Goal: Find specific page/section: Find specific page/section

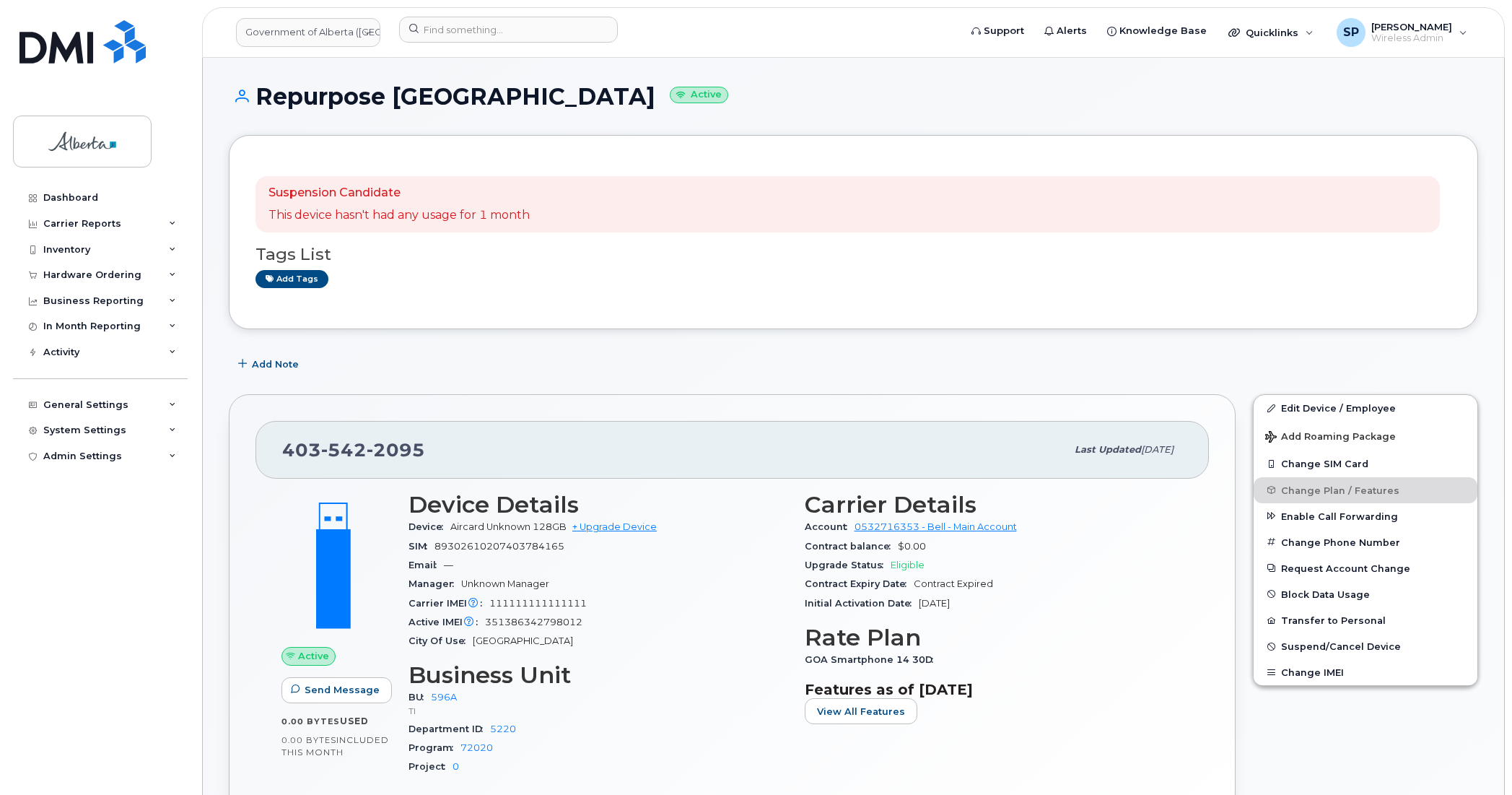
click at [117, 539] on div "Dashboard Carrier Reports Monthly Billing Data Daily Data Pooling Data Behavior…" at bounding box center [102, 478] width 178 height 588
click at [455, 19] on input at bounding box center [508, 30] width 218 height 26
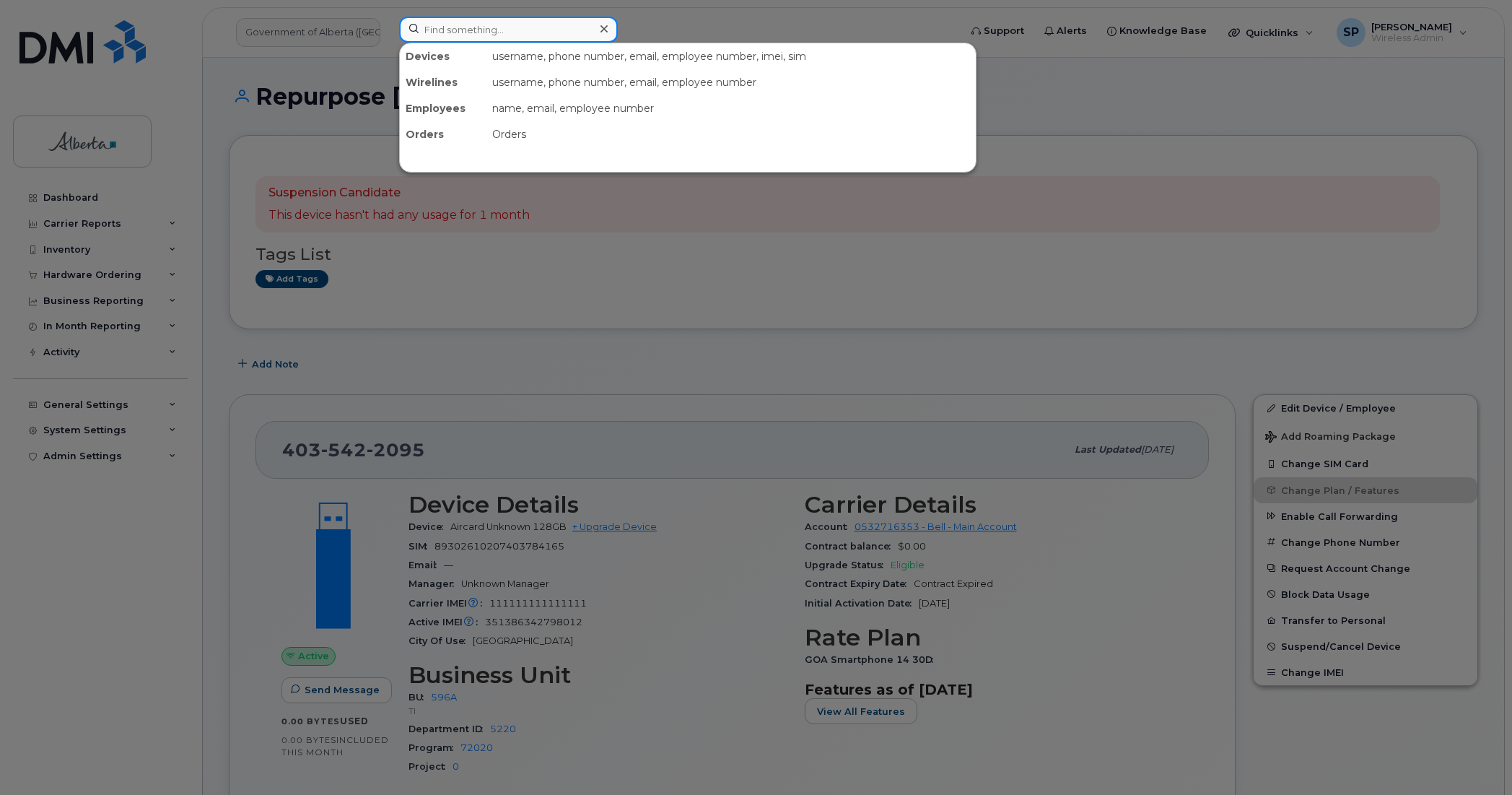
paste input "4037010585"
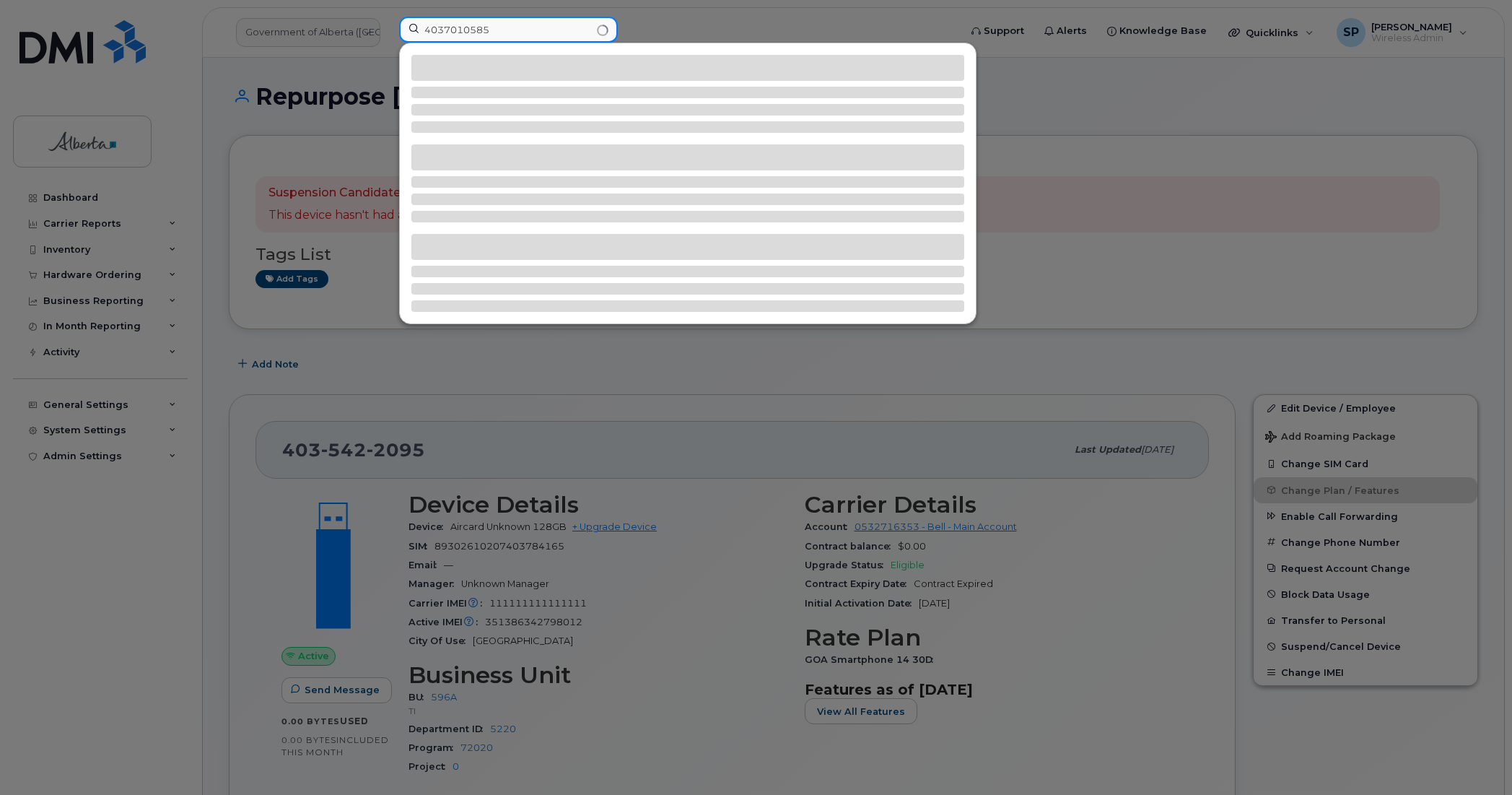
type input "4037010585"
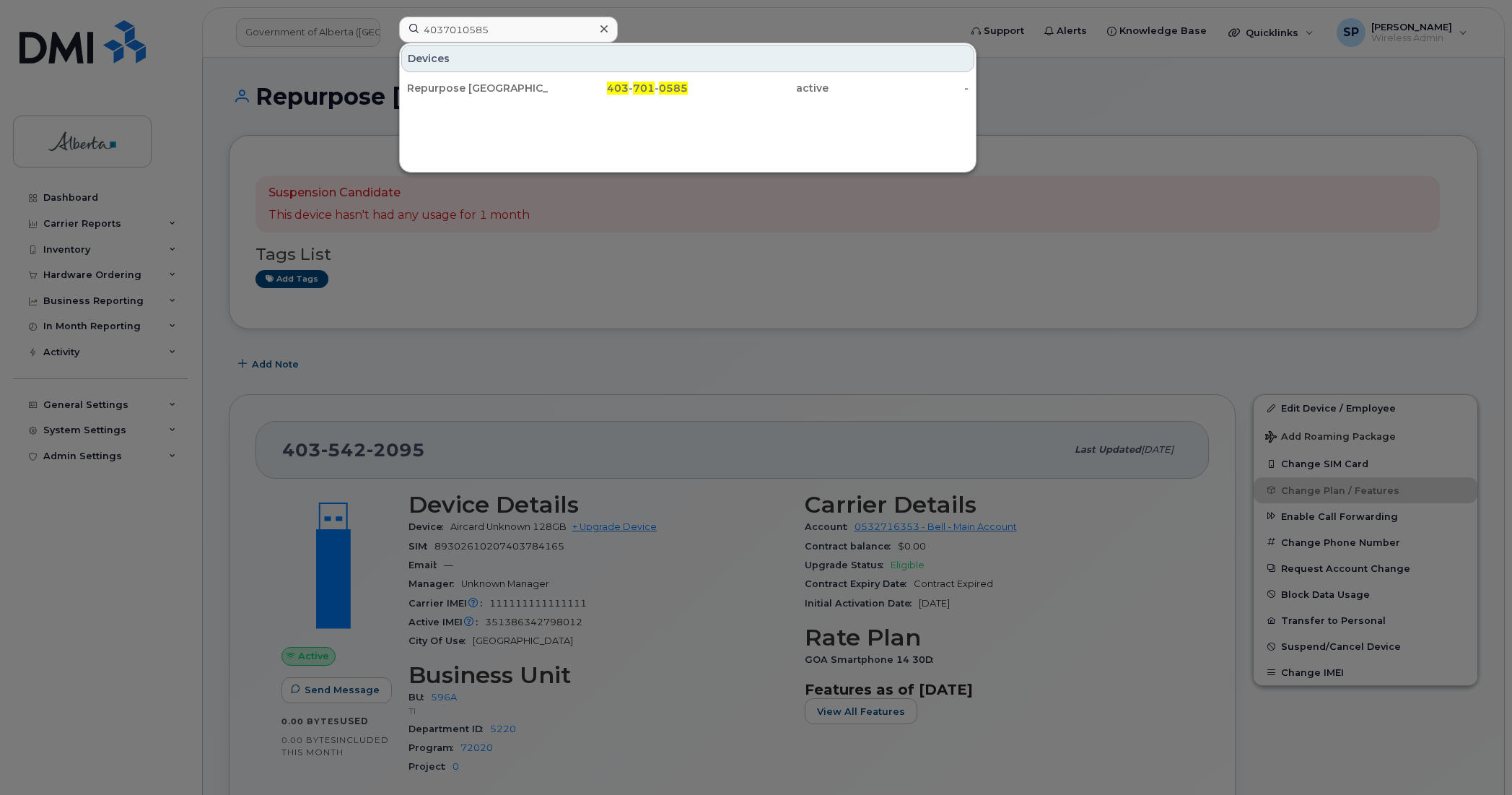
click at [84, 513] on div at bounding box center [756, 398] width 1512 height 795
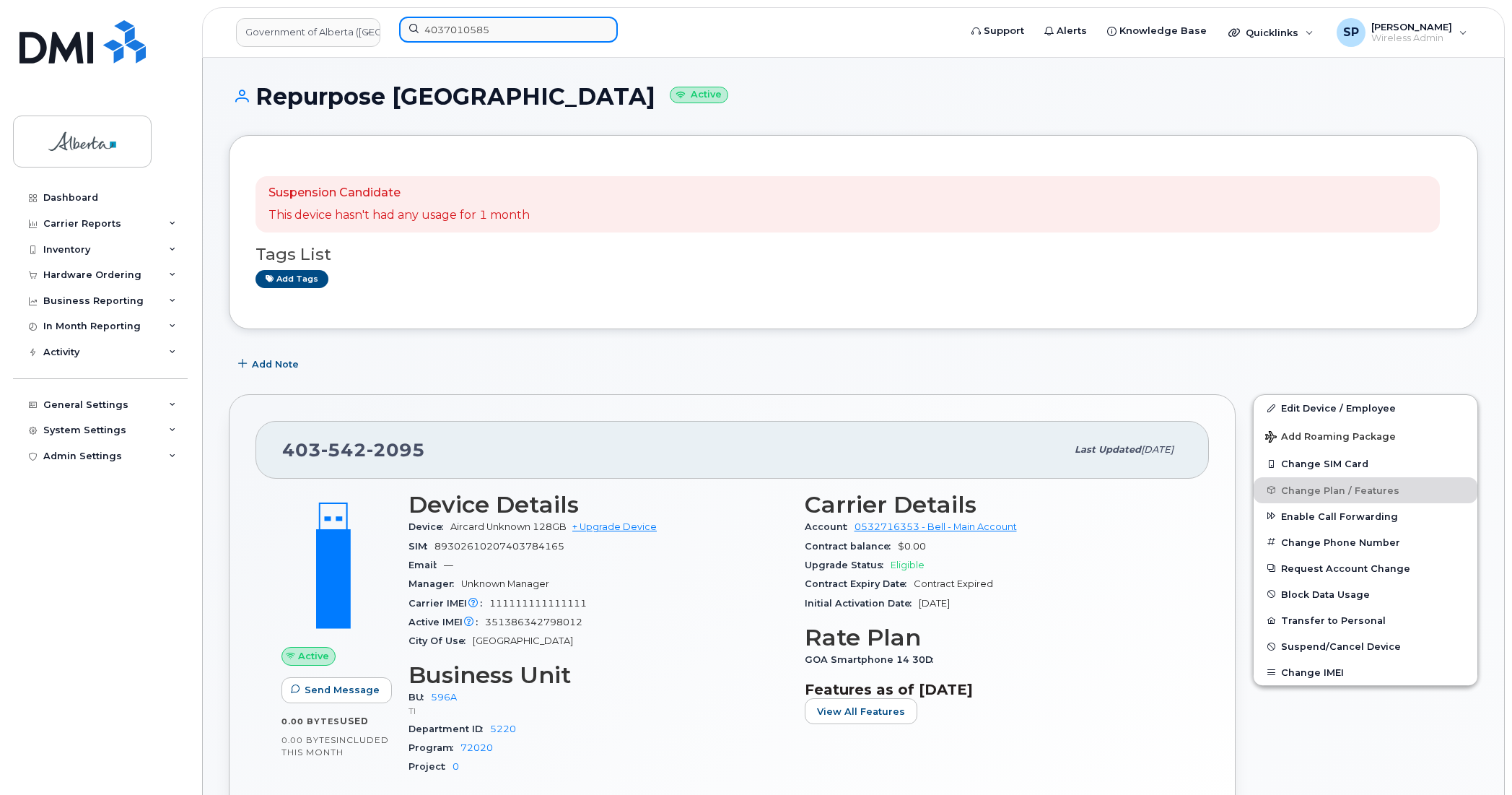
click at [501, 30] on input "4037010585" at bounding box center [508, 30] width 218 height 26
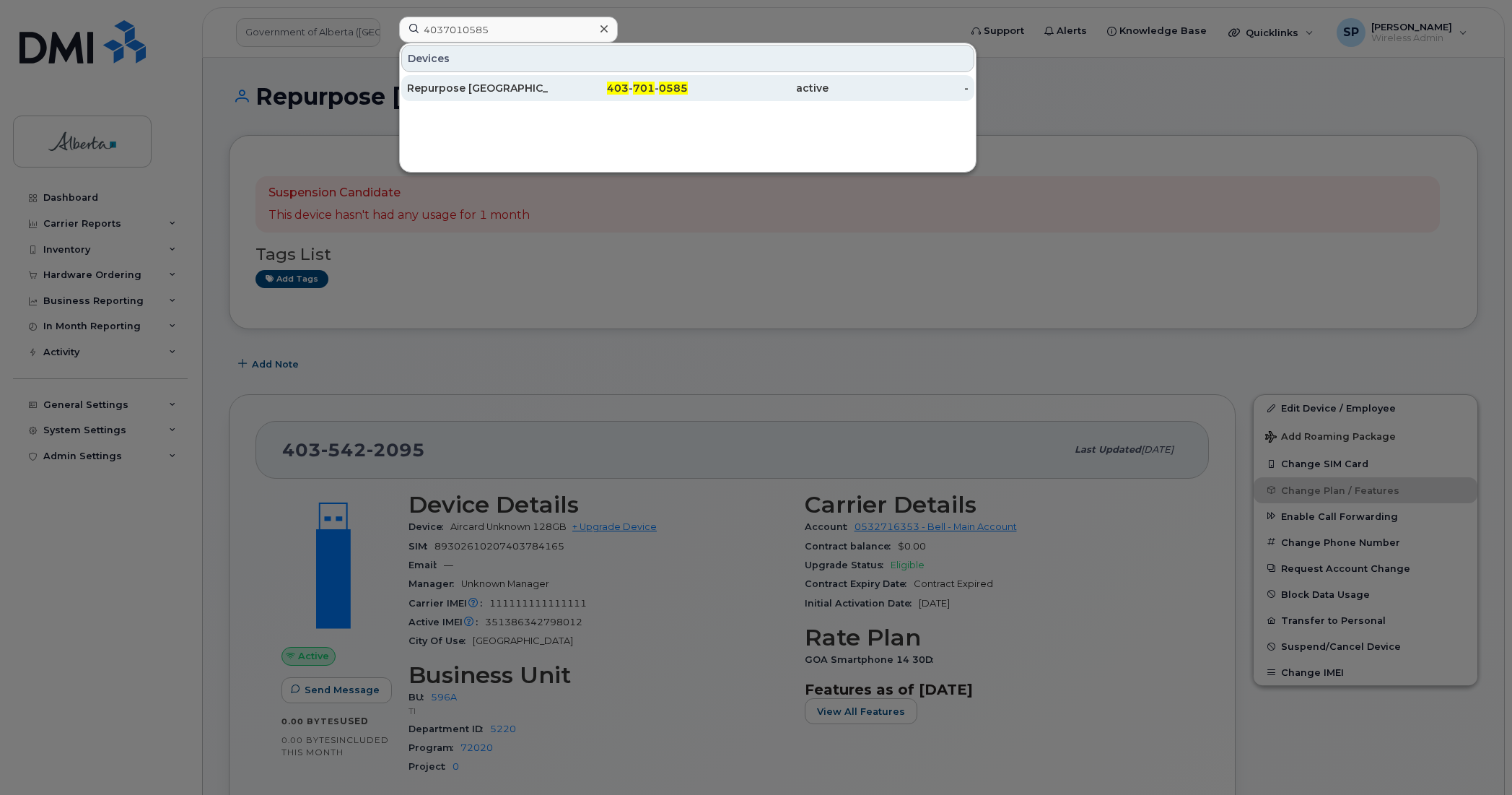
click at [478, 90] on div "Repurpose [GEOGRAPHIC_DATA]" at bounding box center [477, 88] width 141 height 14
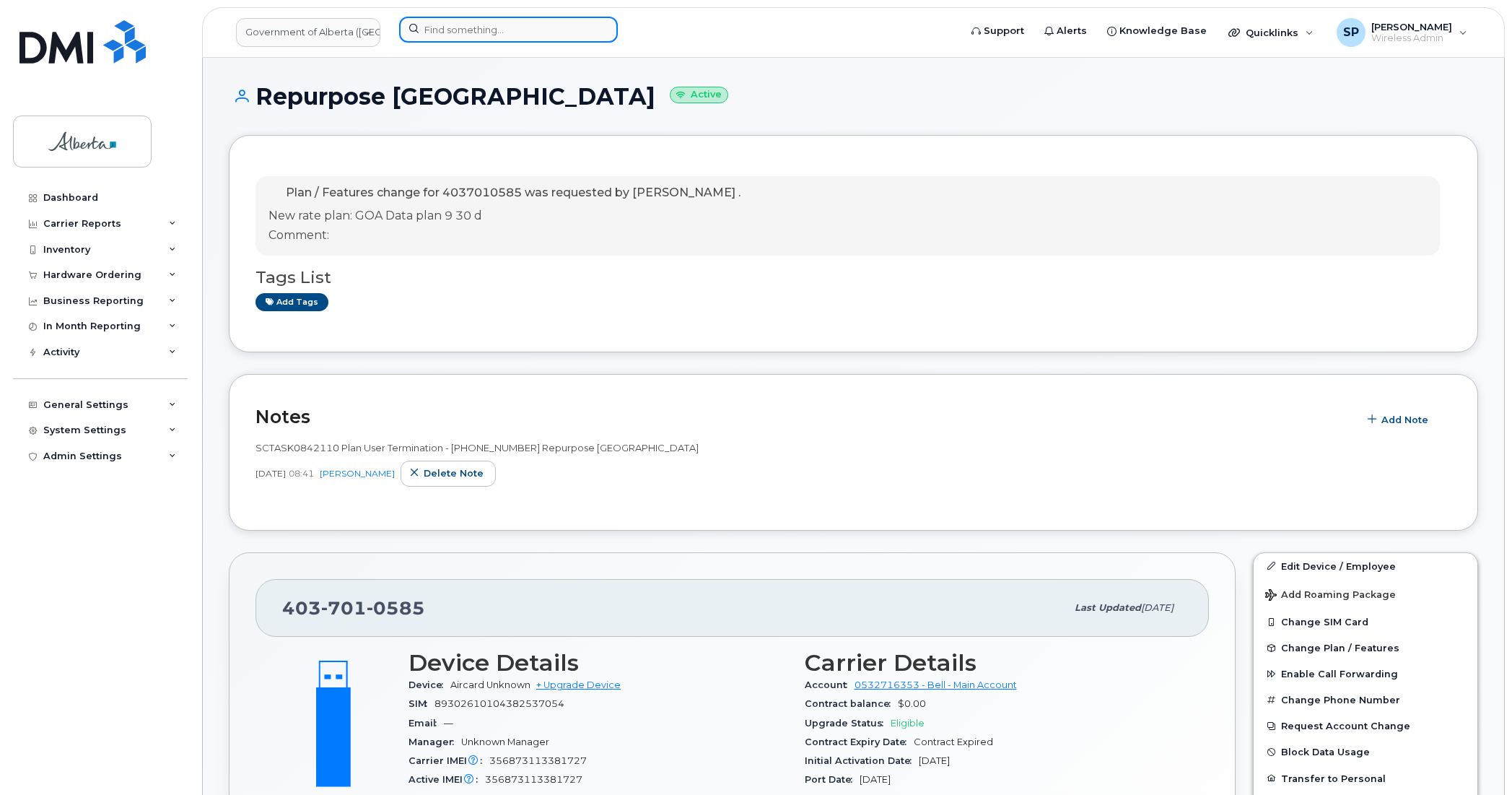
click at [539, 32] on input at bounding box center [508, 30] width 218 height 26
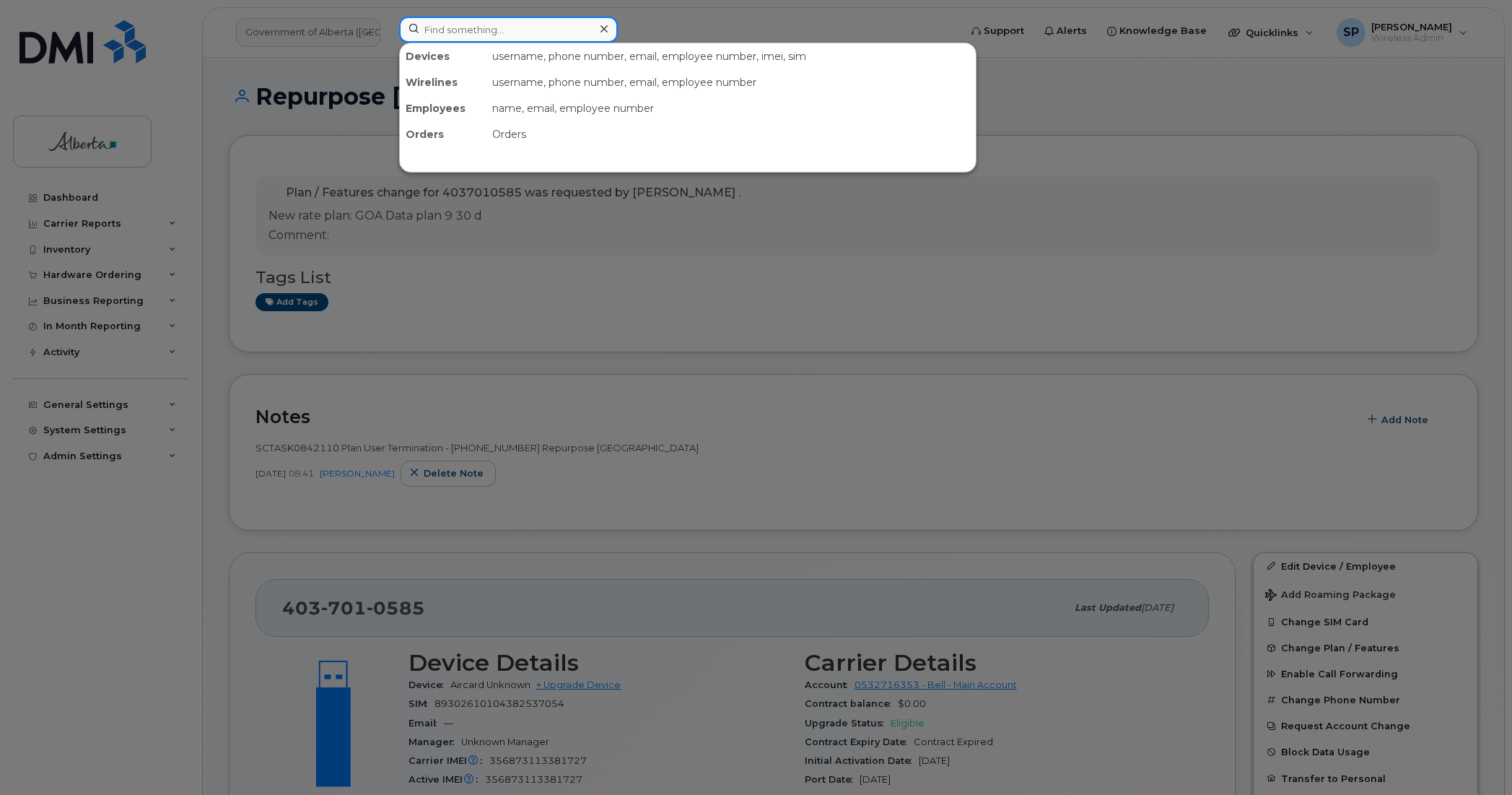
paste input "4037010585"
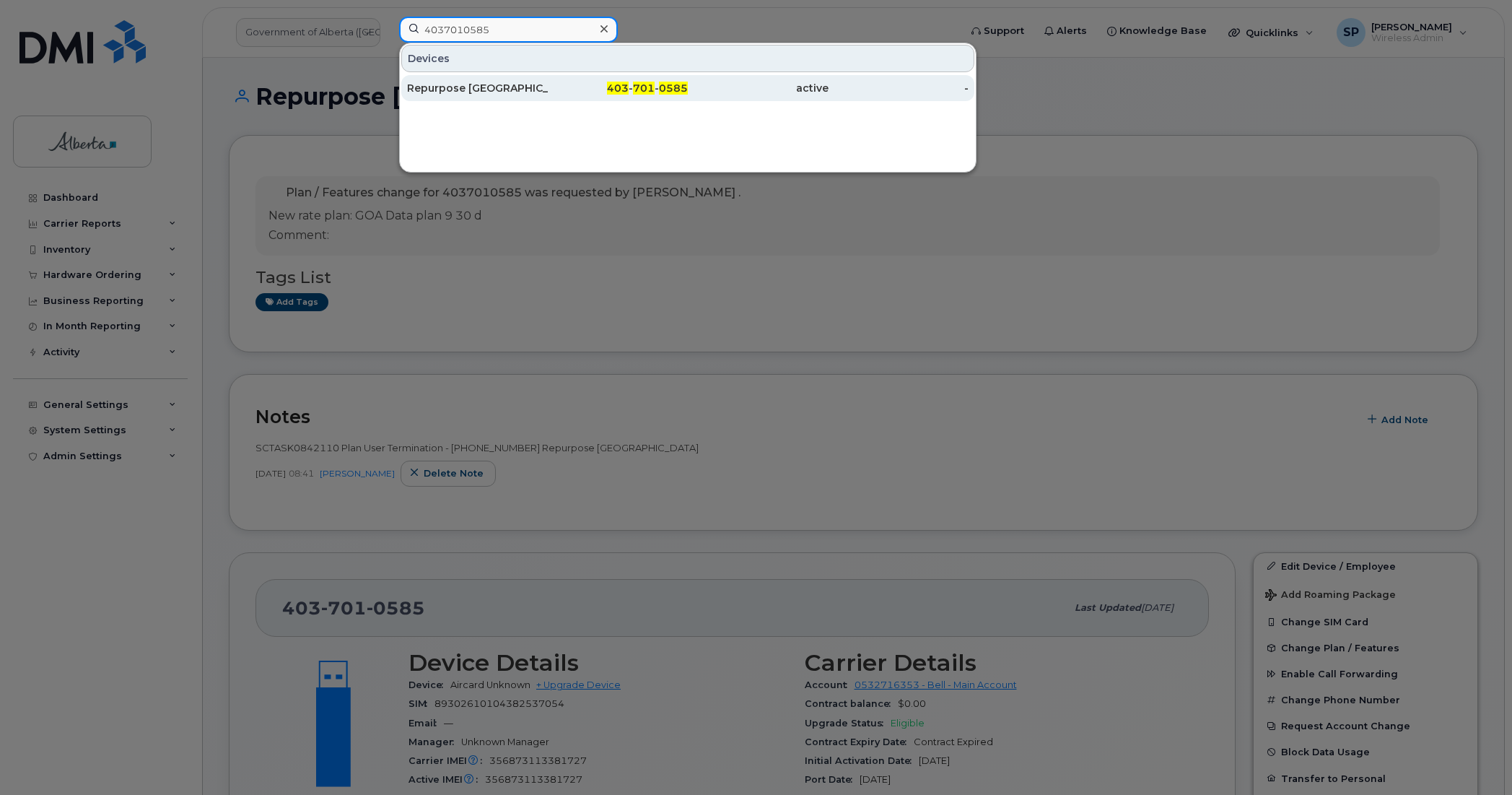
type input "4037010585"
drag, startPoint x: 464, startPoint y: 90, endPoint x: 471, endPoint y: 101, distance: 13.0
click at [464, 90] on div "Repurpose [GEOGRAPHIC_DATA]" at bounding box center [477, 88] width 141 height 14
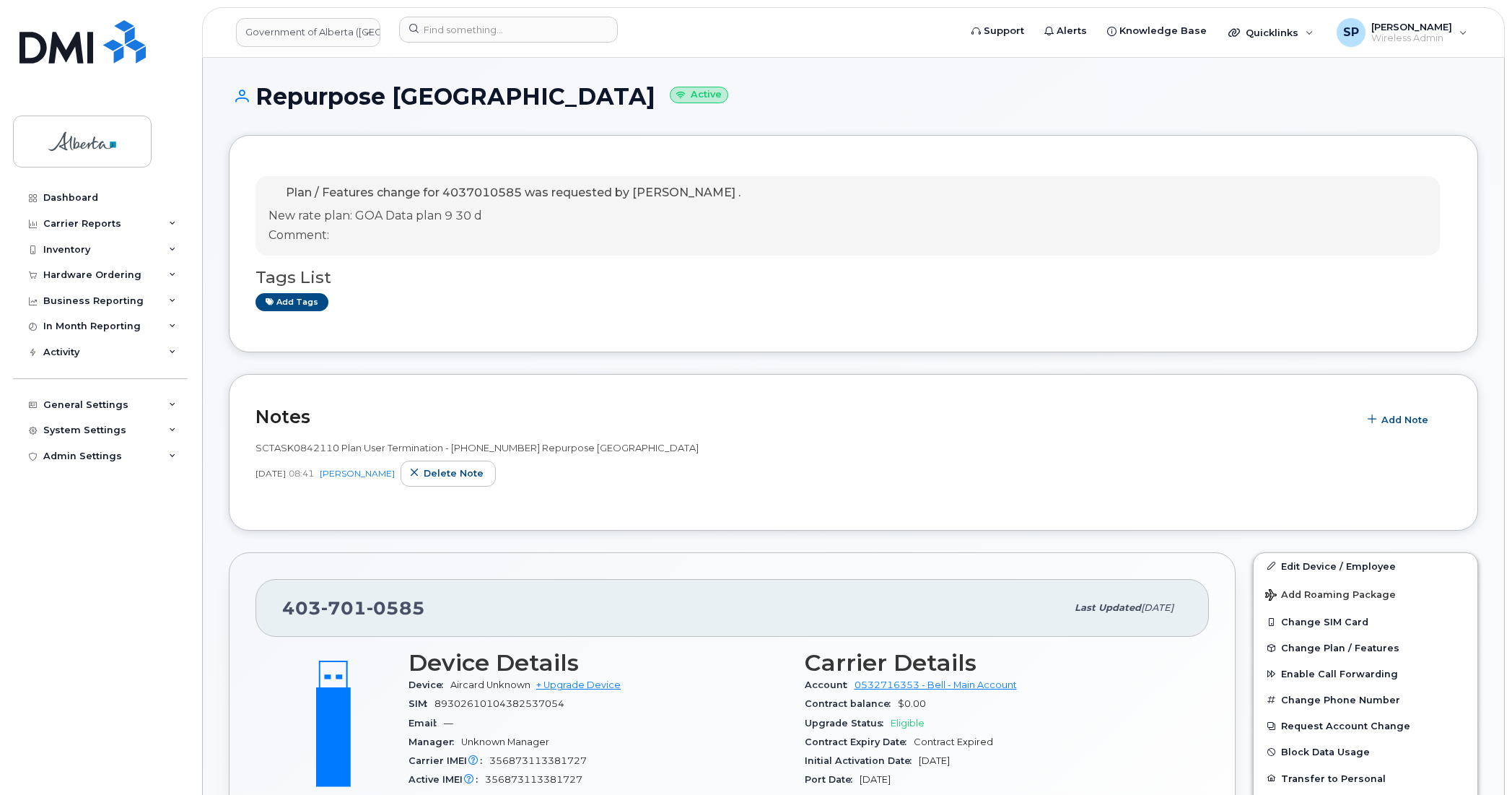
click at [65, 539] on div "Dashboard Carrier Reports Monthly Billing Data Daily Data Pooling Data Behavior…" at bounding box center [102, 478] width 178 height 588
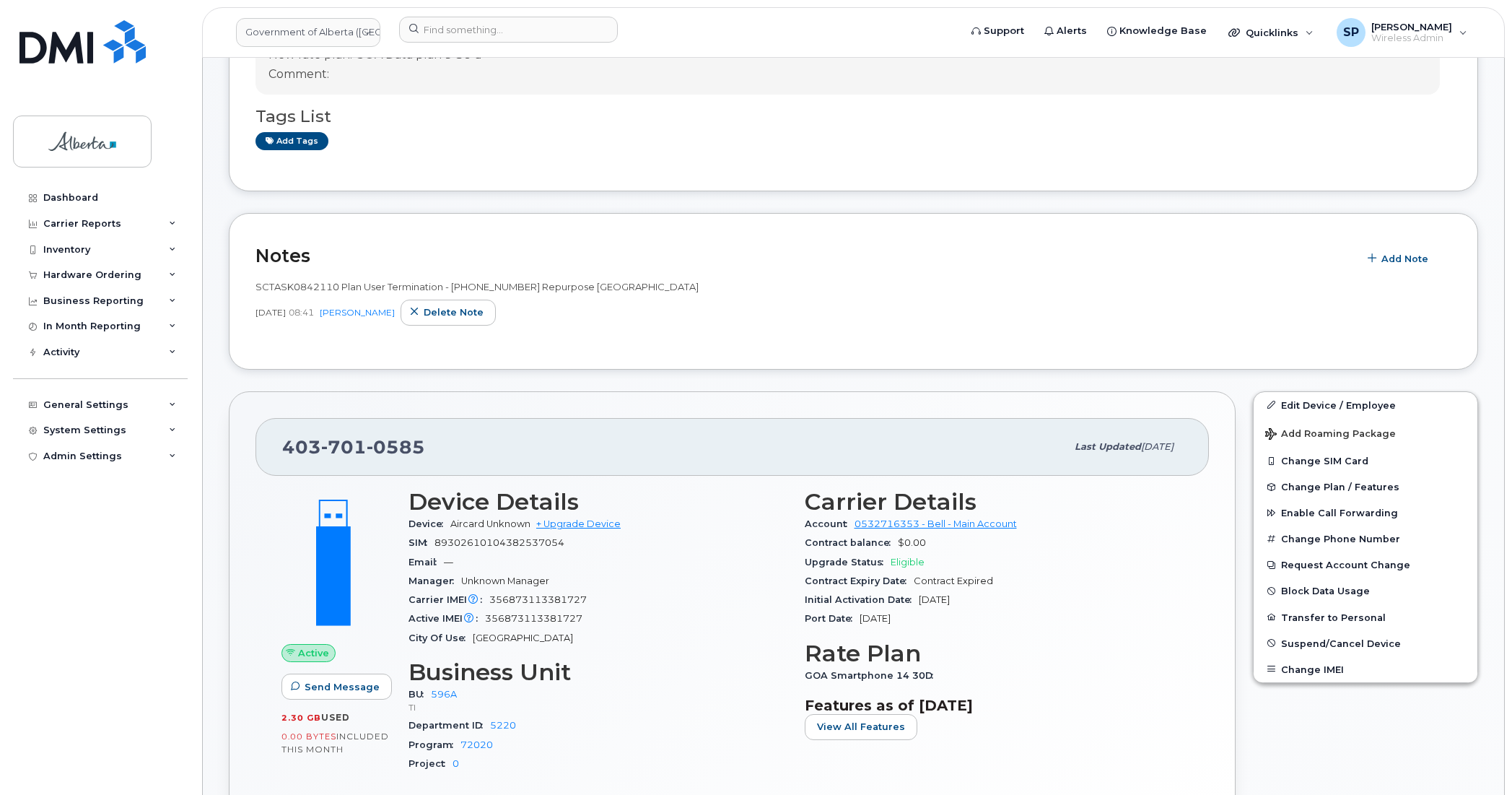
scroll to position [202, 0]
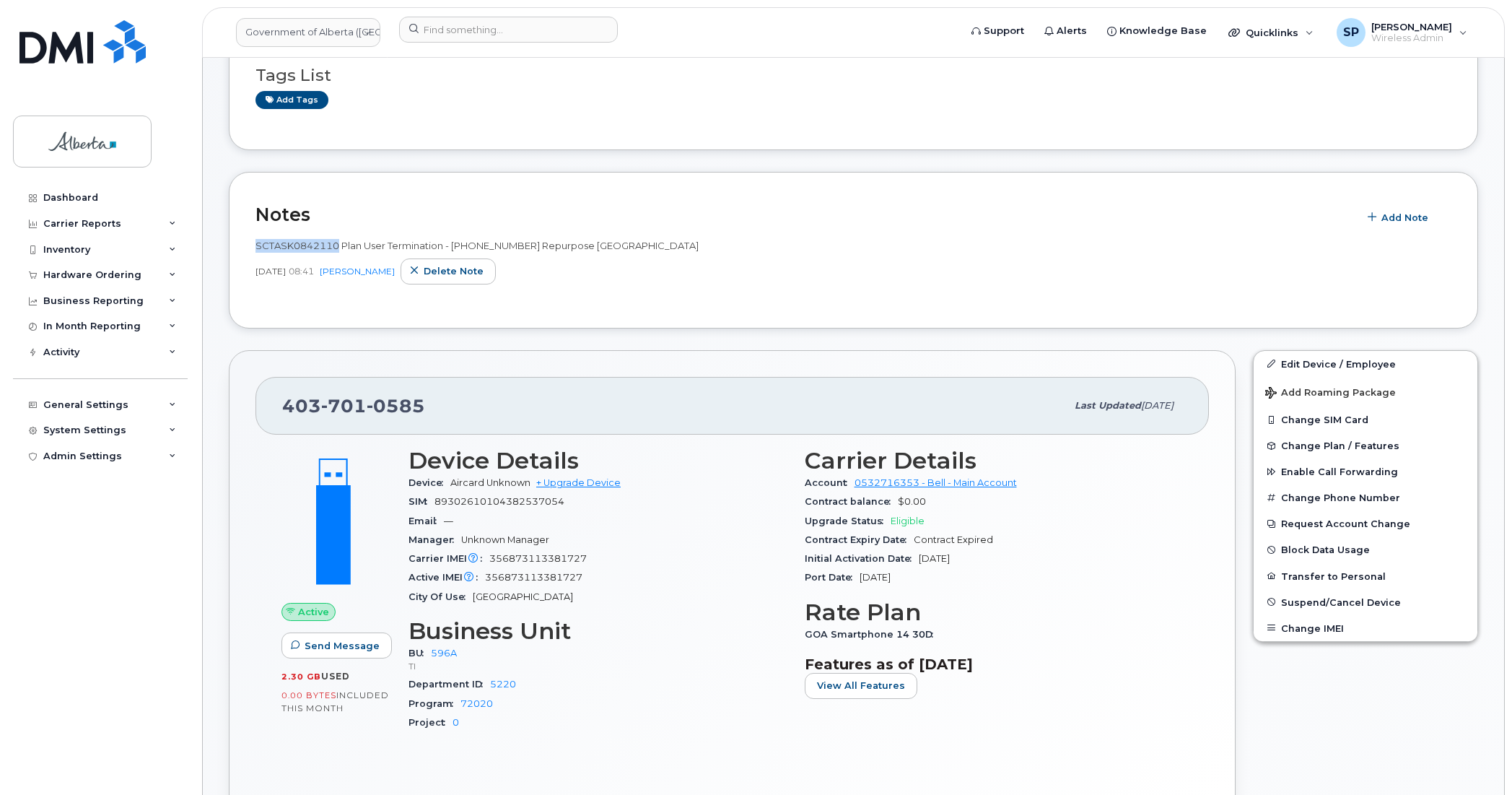
drag, startPoint x: 337, startPoint y: 246, endPoint x: 244, endPoint y: 250, distance: 93.1
click at [244, 250] on div "Notes Add Note SCTASK0842110 Plan User Termination - [PHONE_NUMBER] Repurpose […" at bounding box center [854, 250] width 1250 height 157
copy span "SCTASK0842110"
click at [653, 260] on div "[DATE] 08:41 [PERSON_NAME] note" at bounding box center [853, 271] width 1196 height 26
drag, startPoint x: 662, startPoint y: 246, endPoint x: 254, endPoint y: 240, distance: 408.0
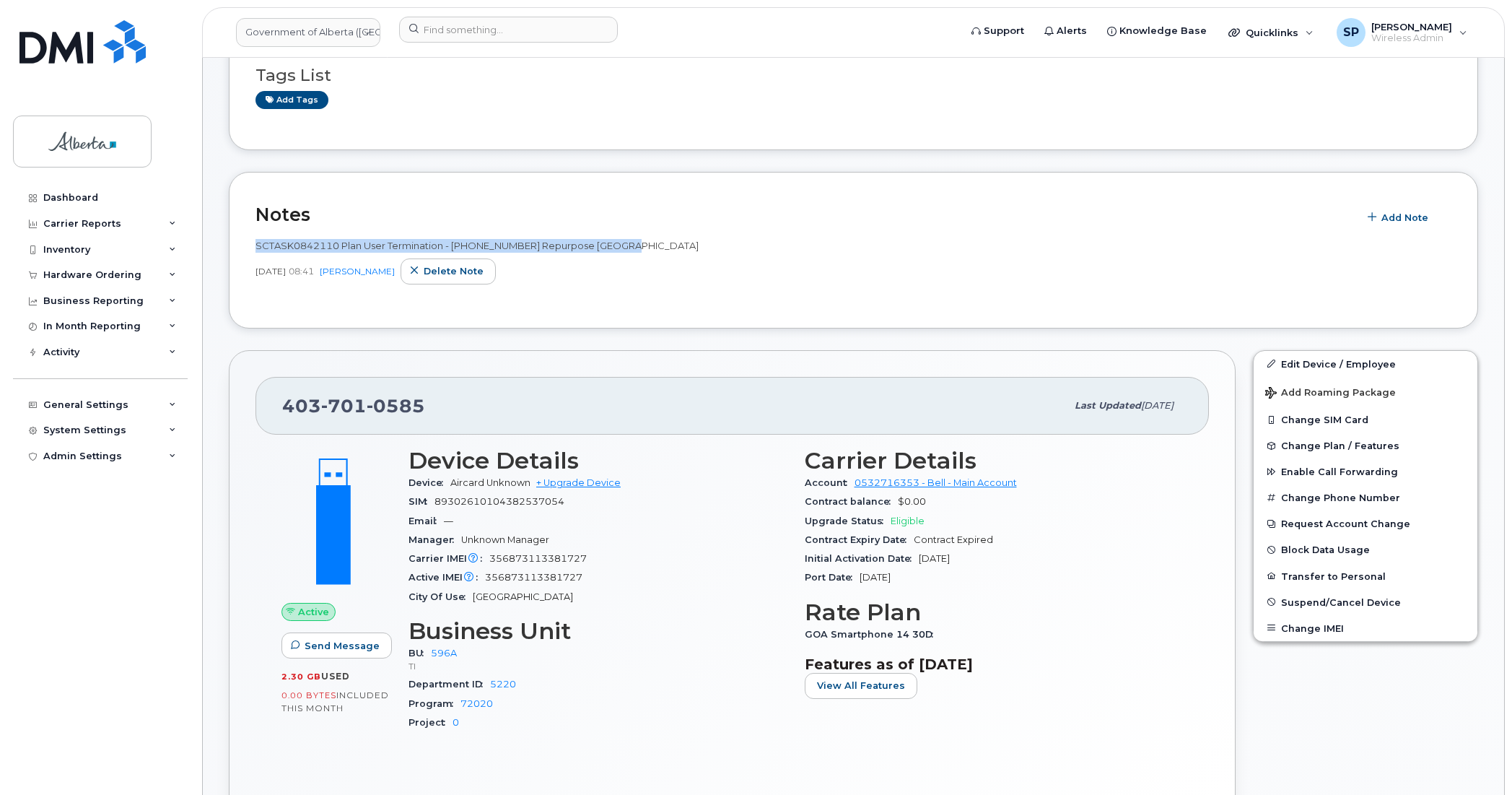
click at [254, 240] on div "Notes Add Note SCTASK0842110 Plan User Termination - [PHONE_NUMBER] Repurpose […" at bounding box center [854, 250] width 1250 height 157
copy span "SCTASK0842110 Plan User Termination - [PHONE_NUMBER] Repurpose [GEOGRAPHIC_DATA]"
click at [307, 255] on div "SCTASK0842110 Plan User Termination - [PHONE_NUMBER] Repurpose [GEOGRAPHIC_DATA…" at bounding box center [853, 261] width 1196 height 46
drag, startPoint x: 340, startPoint y: 247, endPoint x: 252, endPoint y: 251, distance: 88.1
click at [252, 251] on div "Notes Add Note SCTASK0842110 Plan User Termination - [PHONE_NUMBER] Repurpose […" at bounding box center [854, 250] width 1250 height 157
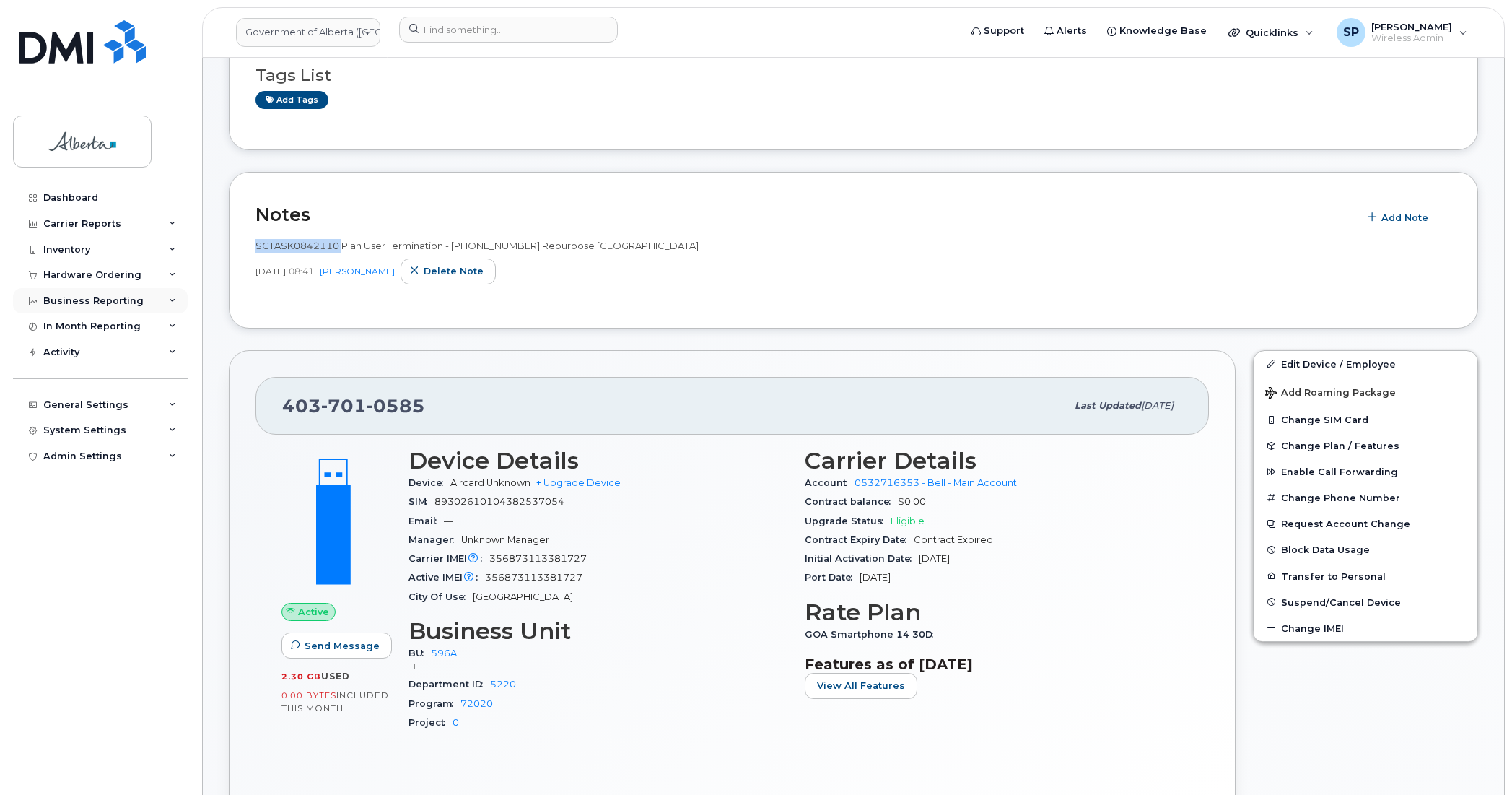
copy span "SCTASK0842110"
click at [325, 250] on span "SCTASK0842110 Plan User Termination - [PHONE_NUMBER] Repurpose [GEOGRAPHIC_DATA]" at bounding box center [476, 245] width 443 height 12
drag, startPoint x: 339, startPoint y: 245, endPoint x: 257, endPoint y: 242, distance: 82.1
click at [257, 242] on span "SCTASK0842110 Plan User Termination - [PHONE_NUMBER] Repurpose [GEOGRAPHIC_DATA]" at bounding box center [476, 245] width 443 height 12
copy span "SCTASK0842110"
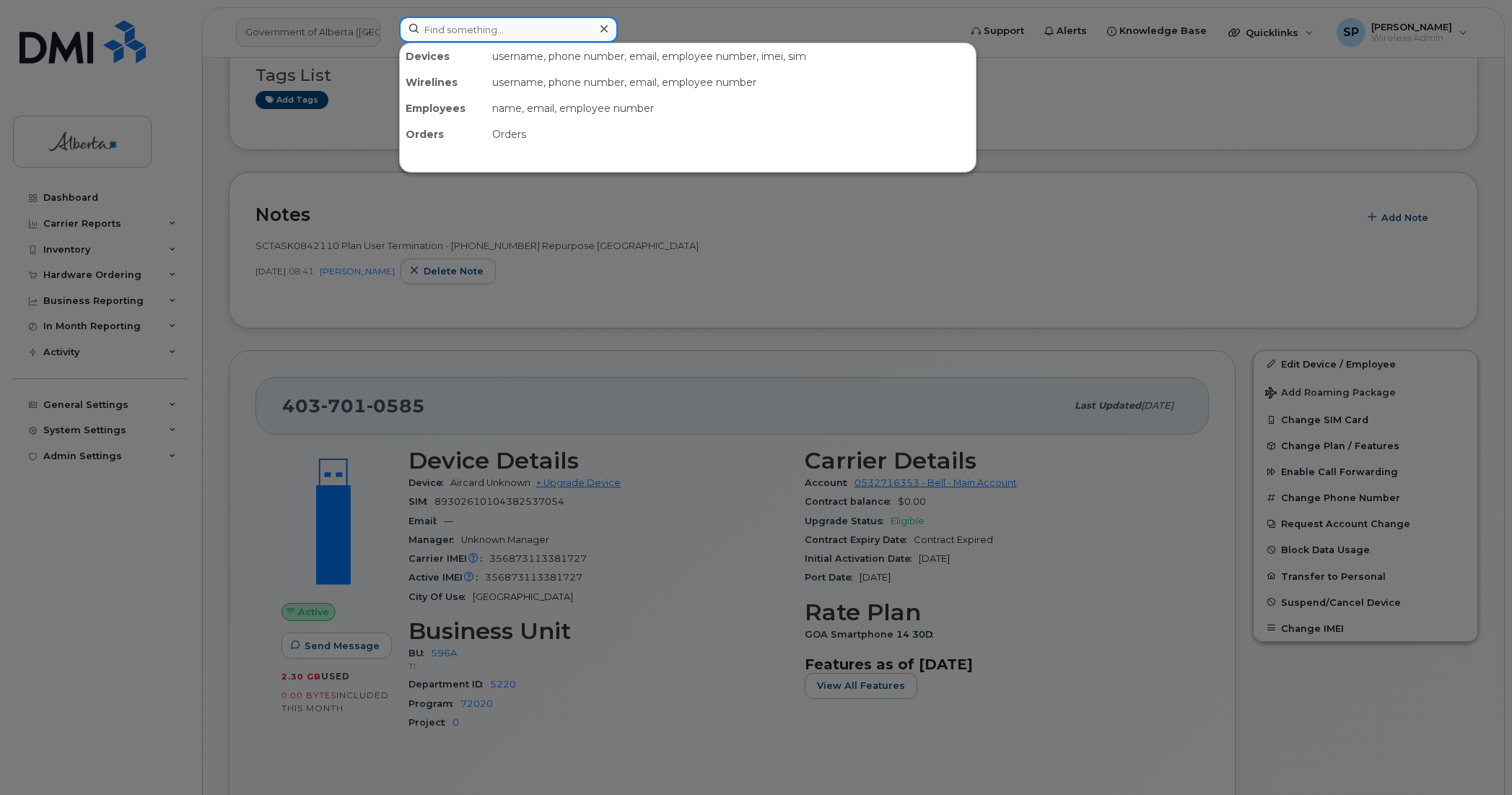
click at [522, 37] on input at bounding box center [508, 30] width 218 height 26
paste input "7802396331"
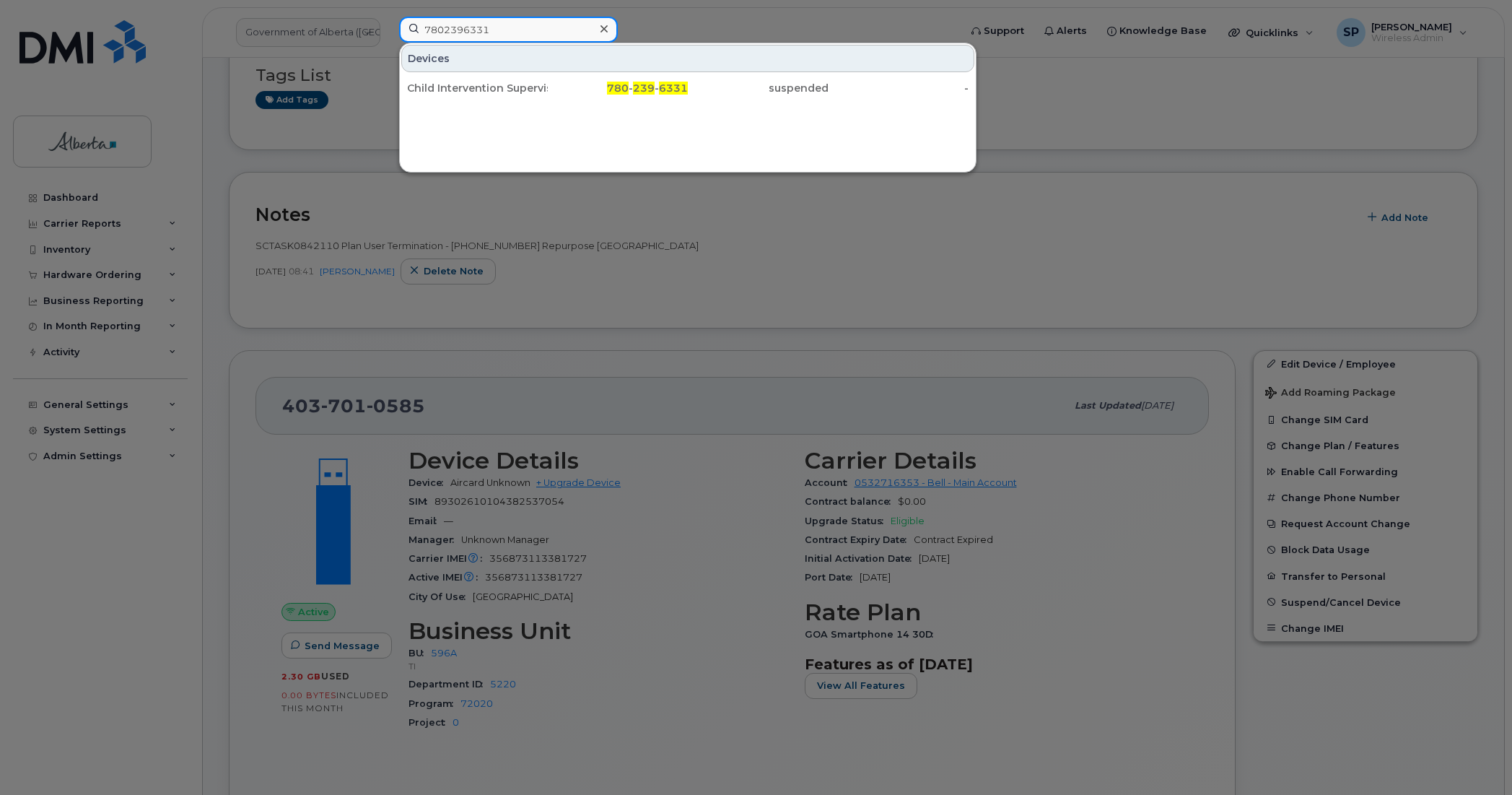
type input "7802396331"
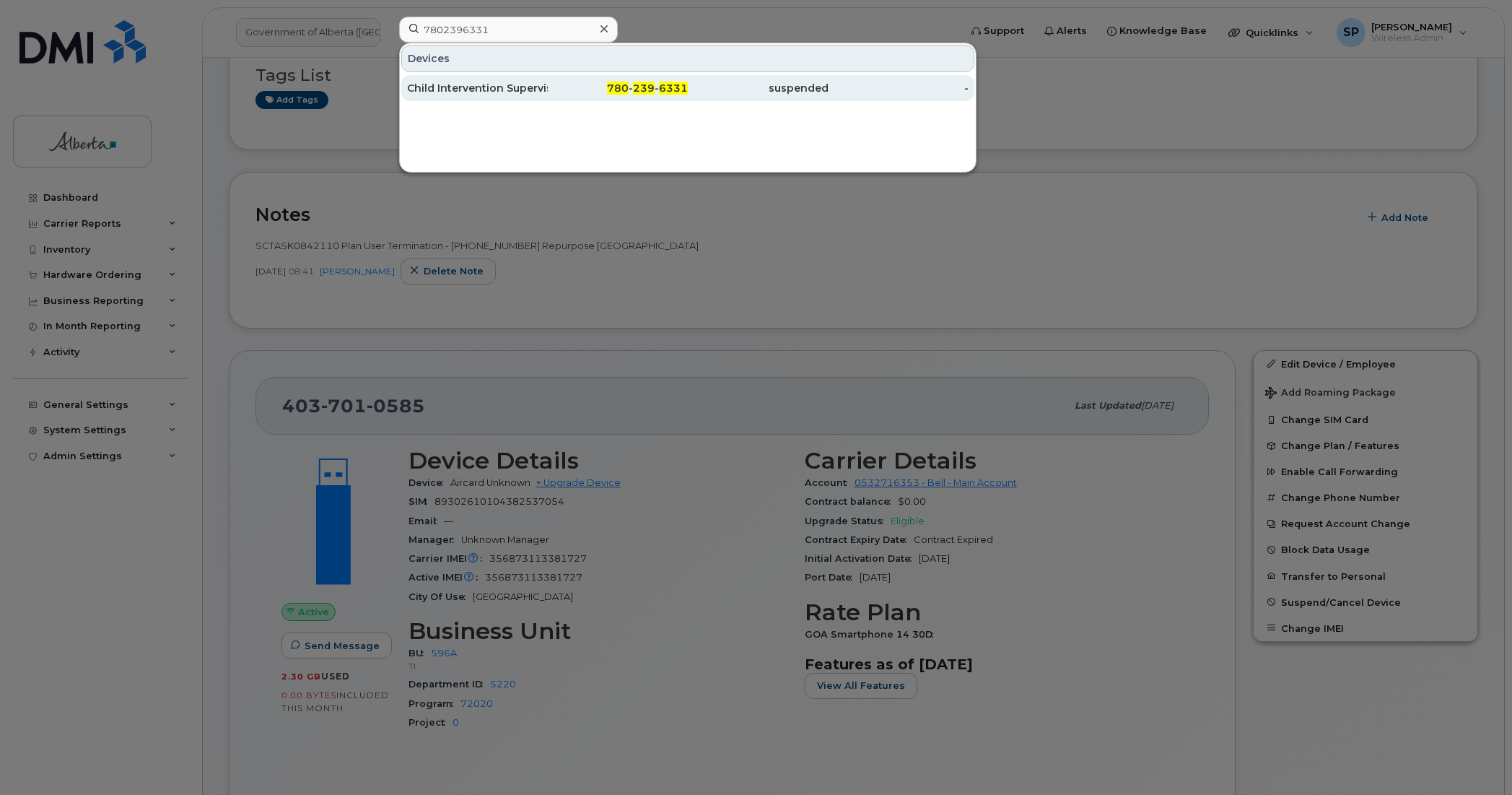
click at [469, 95] on div "Child Intervention Supervisor" at bounding box center [477, 88] width 141 height 14
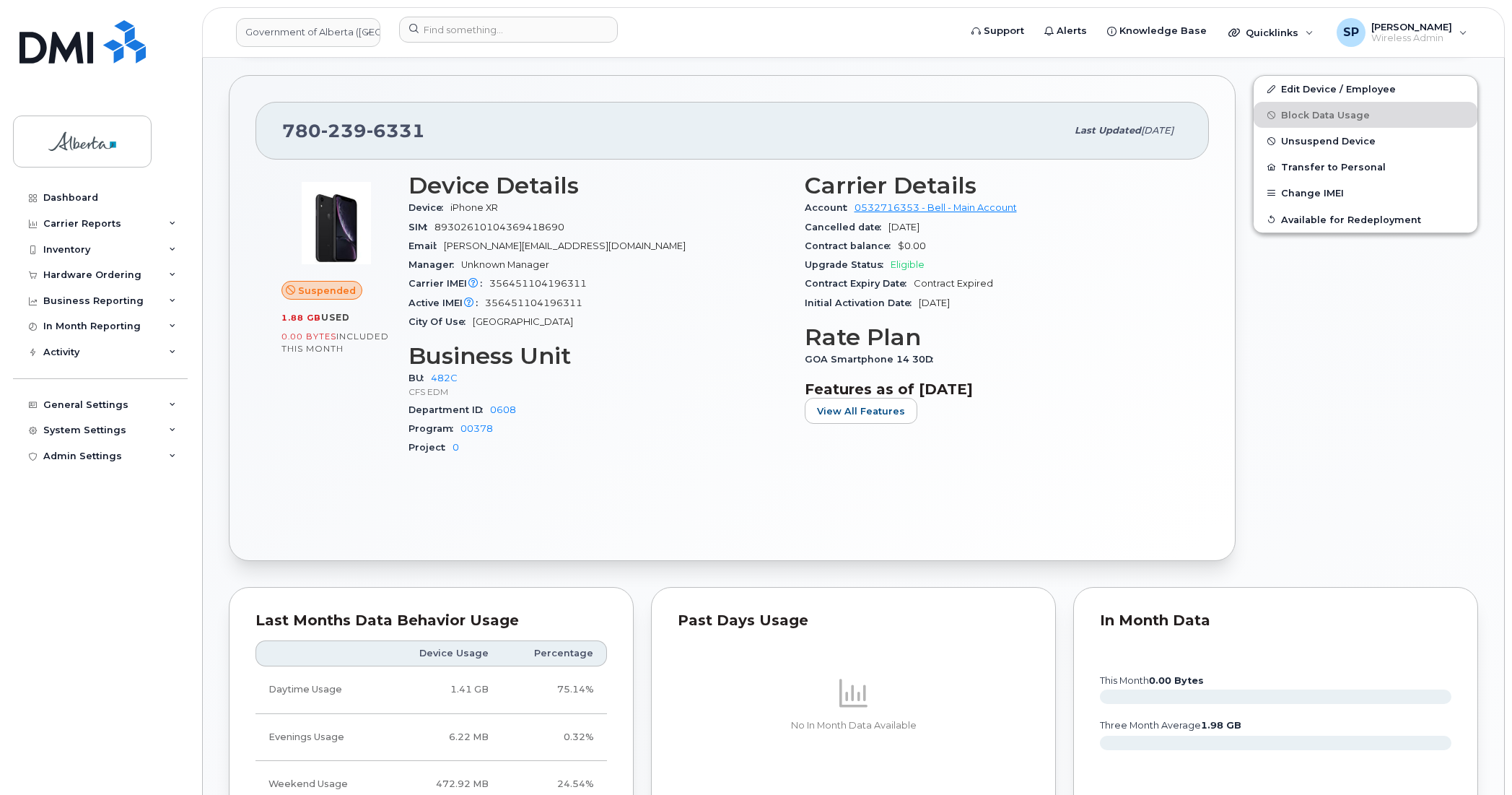
scroll to position [534, 0]
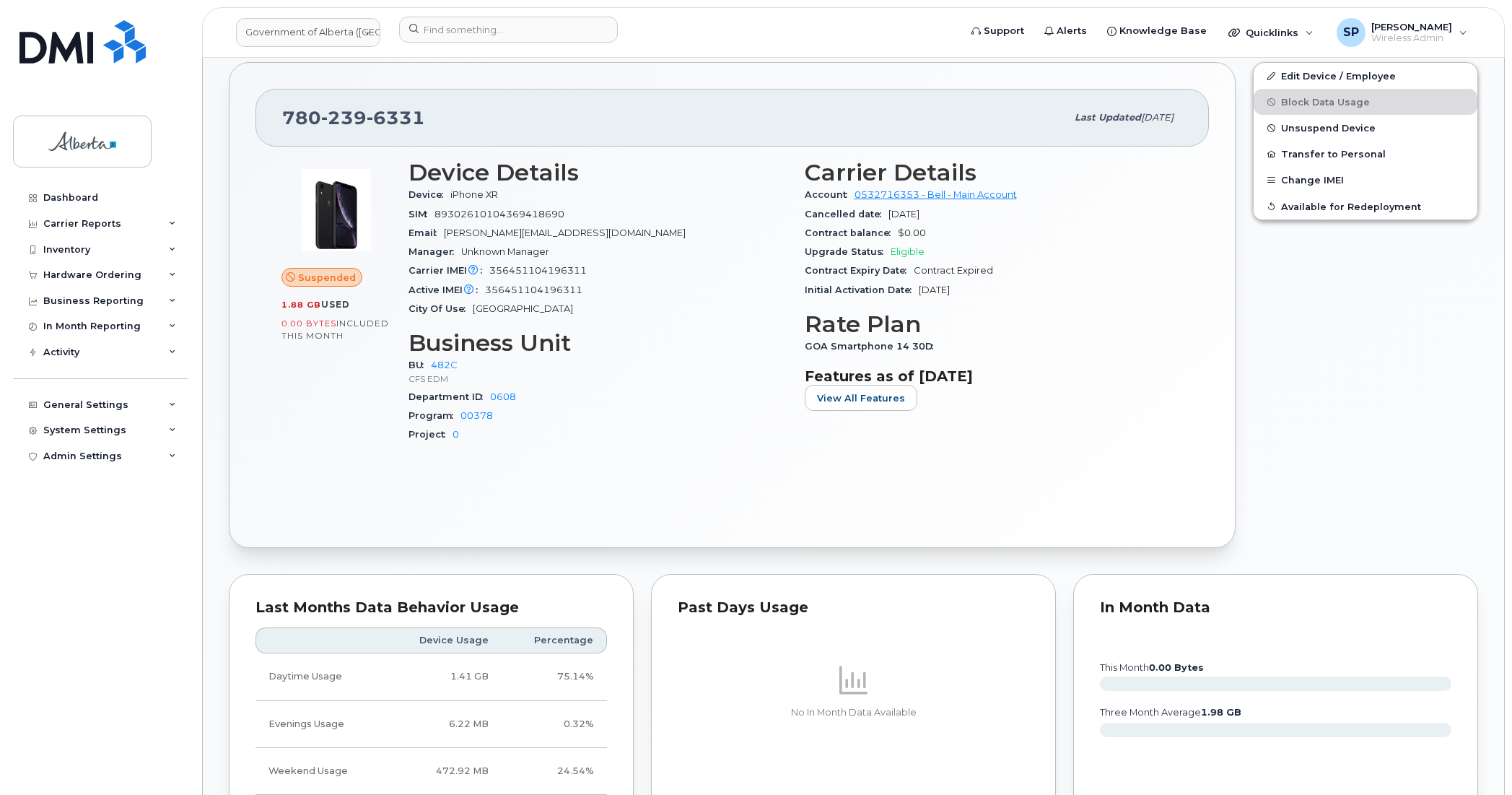
click at [95, 637] on div "Dashboard Carrier Reports Monthly Billing Data Daily Data Pooling Data Behavior…" at bounding box center [102, 478] width 178 height 588
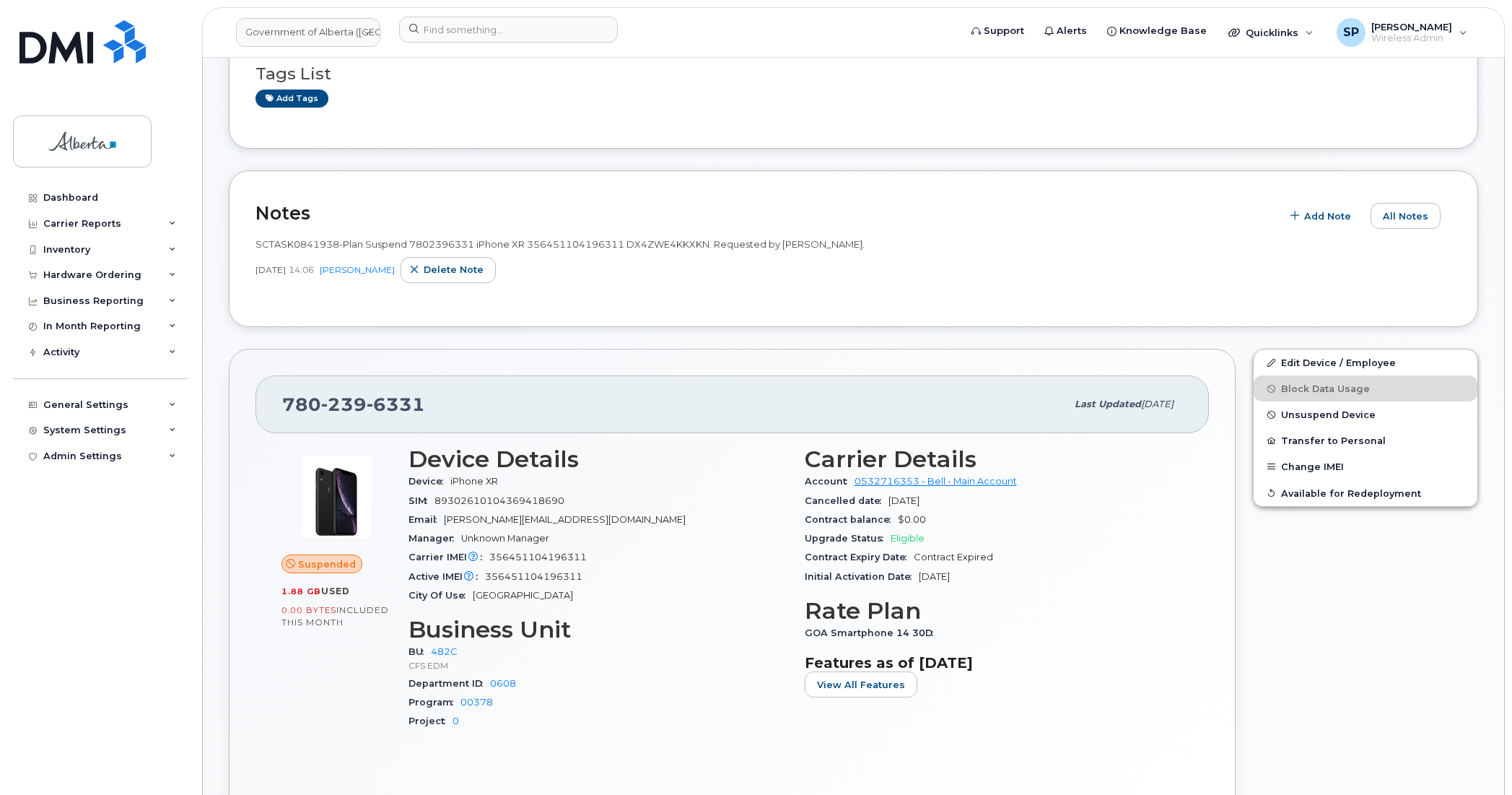
scroll to position [229, 0]
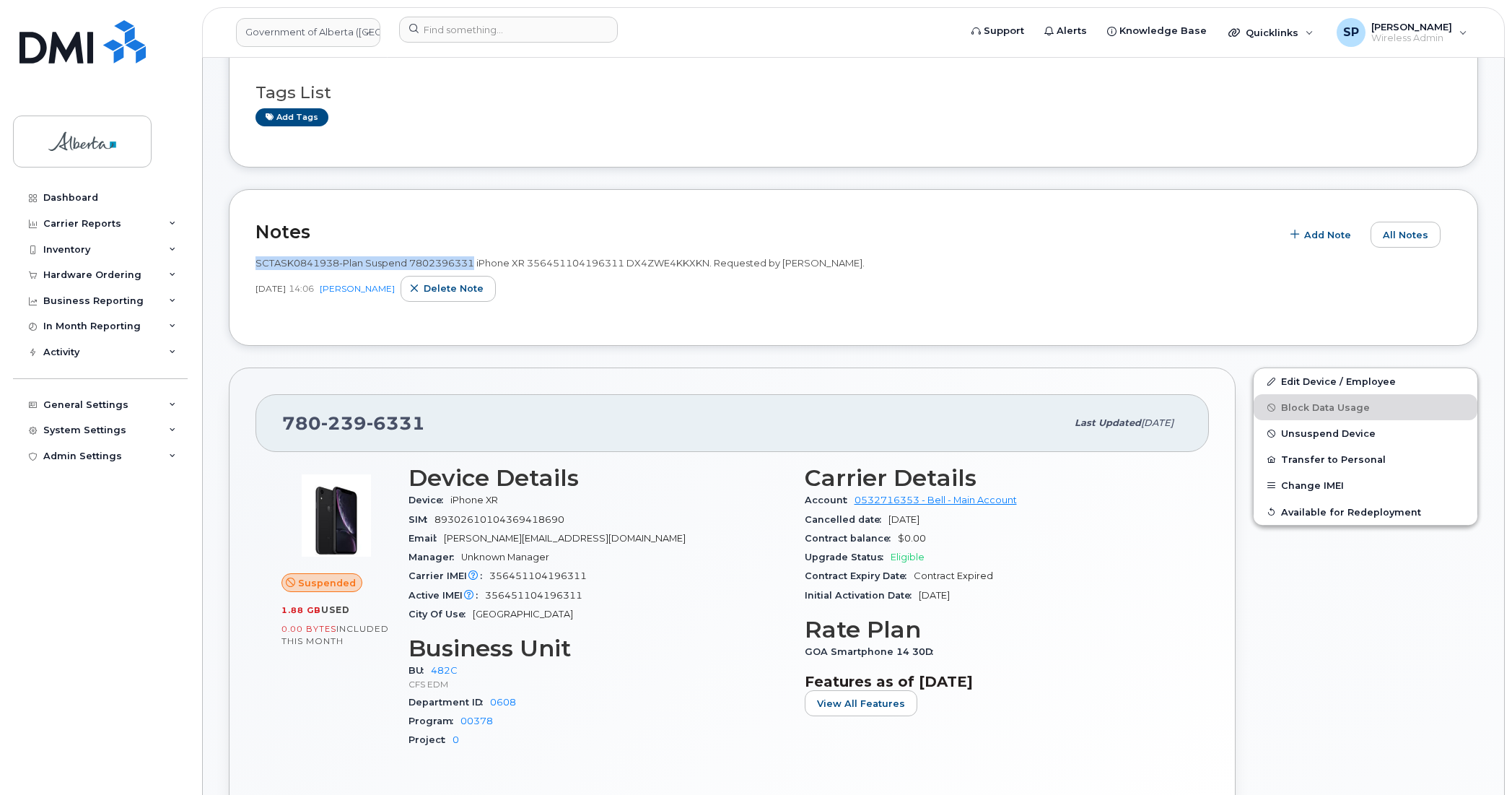
drag, startPoint x: 475, startPoint y: 262, endPoint x: 258, endPoint y: 269, distance: 217.1
click at [258, 269] on div "SCTASK0841938-Plan Suspend 7802396331 iPhone XR 356451104196311 DX4ZWE4KKXKN. R…" at bounding box center [853, 262] width 1196 height 13
copy span "SCTASK0841938-Plan Suspend 7802396331"
click at [628, 296] on div "Sep 02, 2025 14:06 Carmen Borgess Delete note" at bounding box center [853, 288] width 1196 height 26
